Goal: Task Accomplishment & Management: Manage account settings

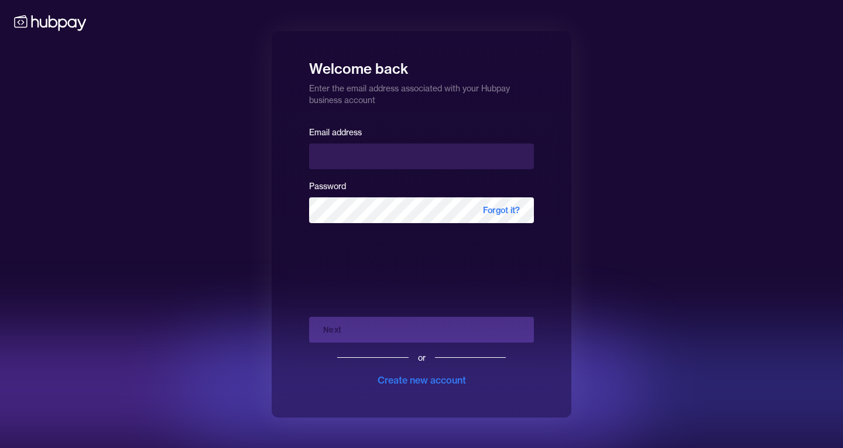
click at [347, 142] on div "Email address" at bounding box center [421, 147] width 225 height 44
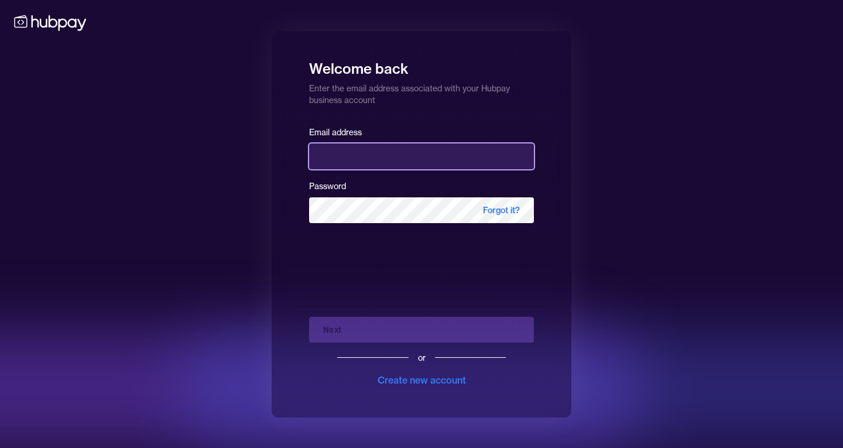
click at [347, 150] on input "email" at bounding box center [421, 156] width 225 height 26
type input "**********"
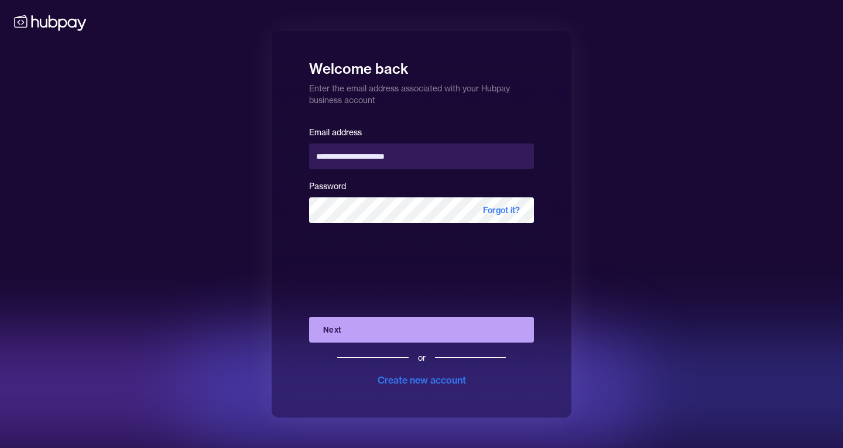
click at [375, 329] on button "Next" at bounding box center [421, 330] width 225 height 26
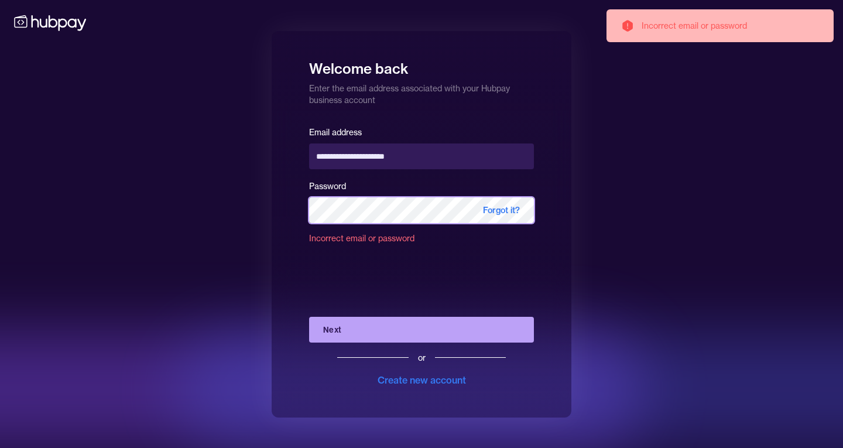
click at [223, 214] on div "**********" at bounding box center [421, 224] width 843 height 448
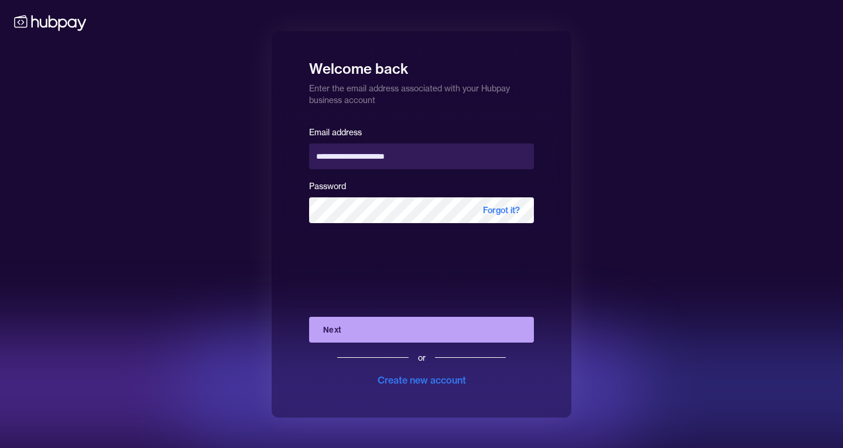
click at [332, 325] on button "Next" at bounding box center [421, 330] width 225 height 26
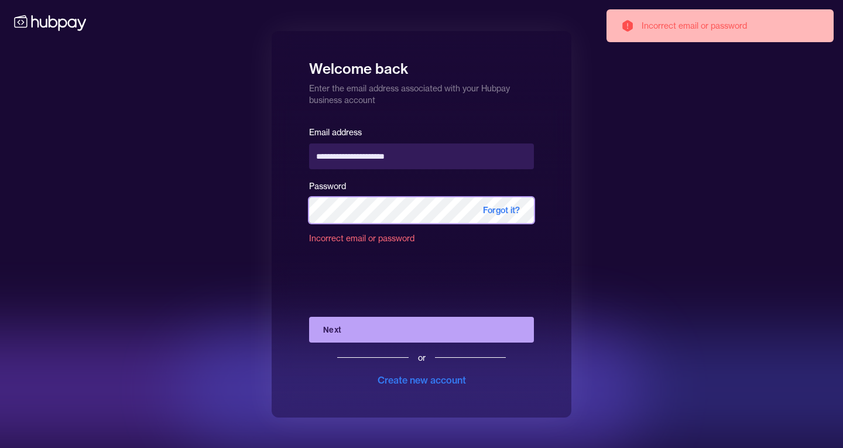
click at [188, 216] on div "**********" at bounding box center [421, 224] width 843 height 448
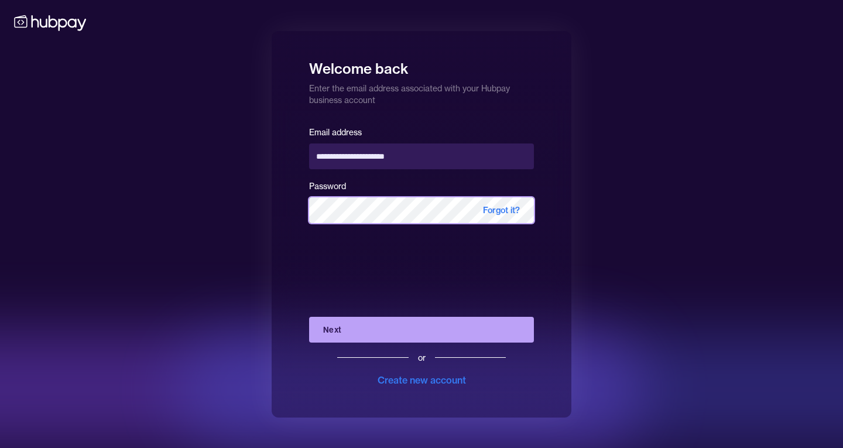
click at [309, 317] on button "Next" at bounding box center [421, 330] width 225 height 26
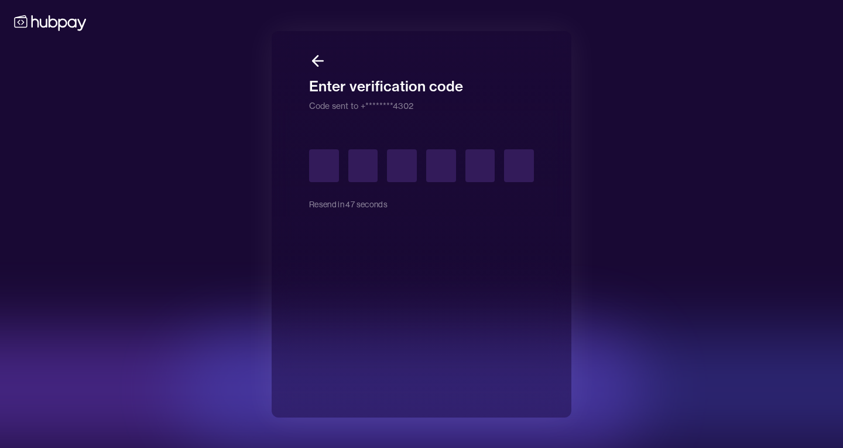
type input "*"
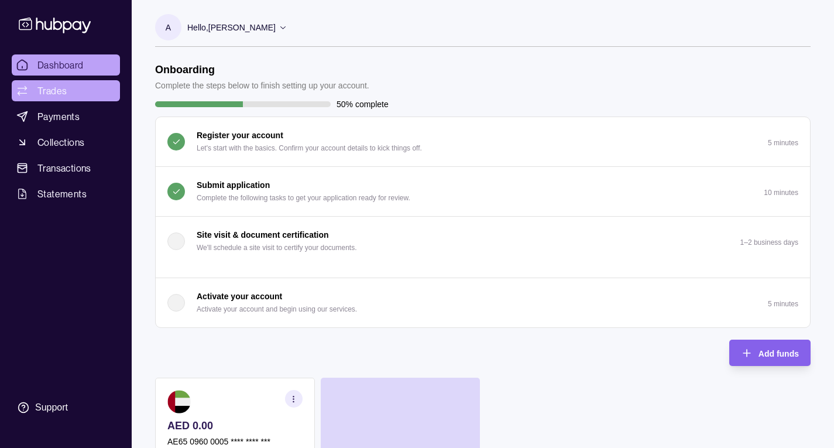
click at [52, 87] on span "Trades" at bounding box center [51, 91] width 29 height 14
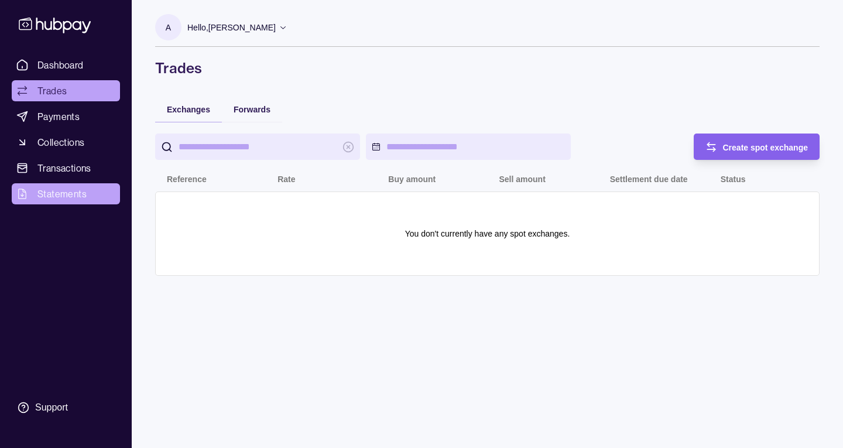
click at [55, 198] on span "Statements" at bounding box center [61, 194] width 49 height 14
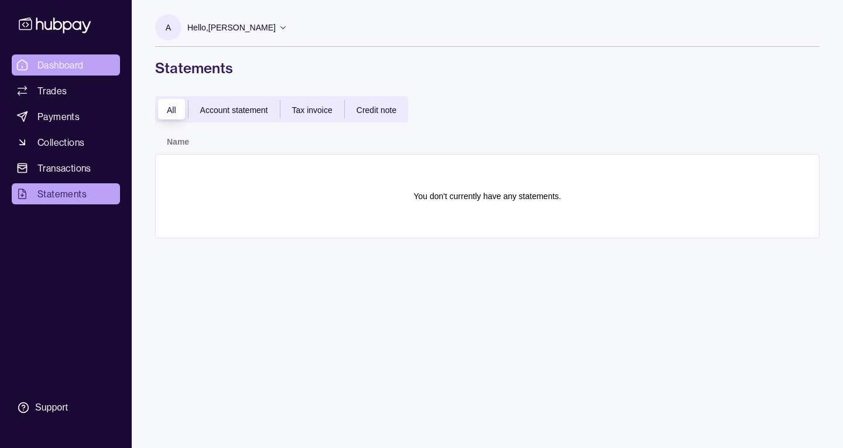
click at [48, 58] on span "Dashboard" at bounding box center [60, 65] width 46 height 14
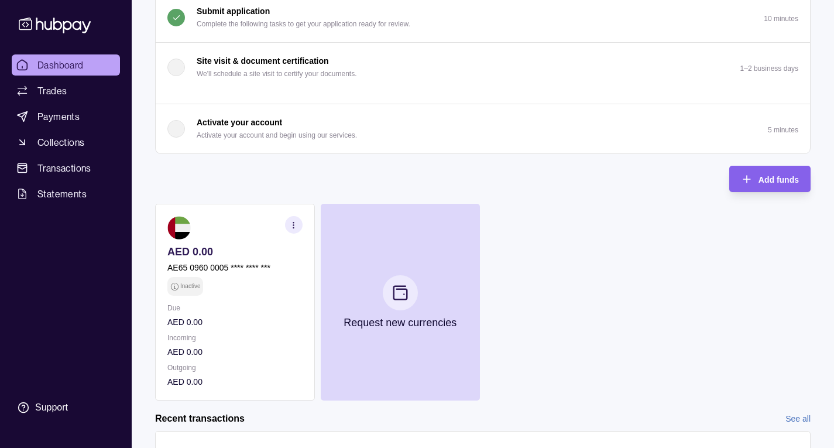
scroll to position [174, 0]
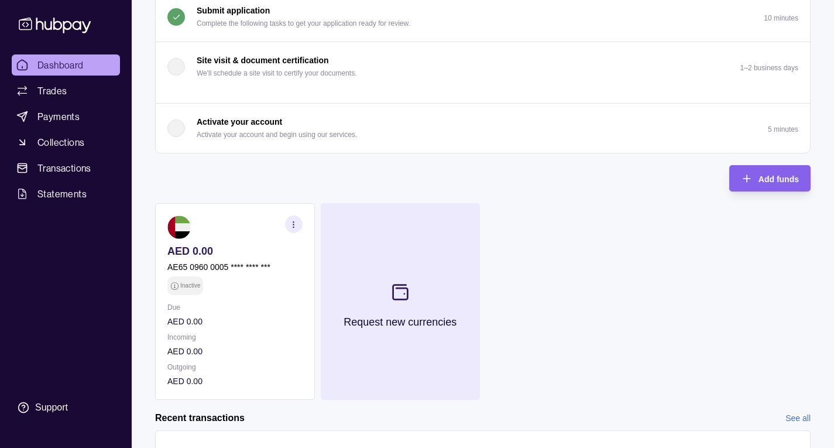
click at [413, 301] on section at bounding box center [400, 292] width 39 height 39
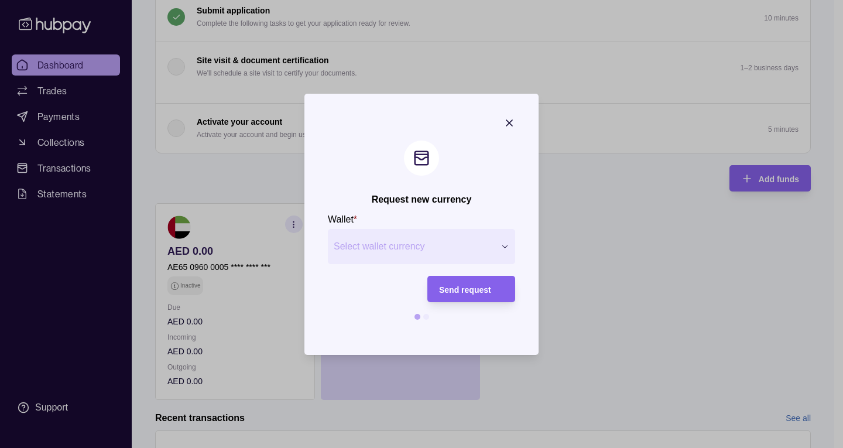
click at [506, 118] on icon "button" at bounding box center [509, 123] width 12 height 12
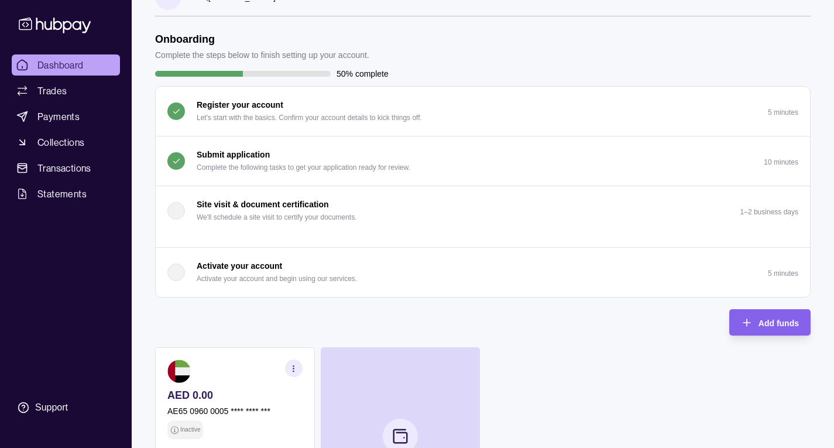
scroll to position [0, 0]
